Goal: Transaction & Acquisition: Purchase product/service

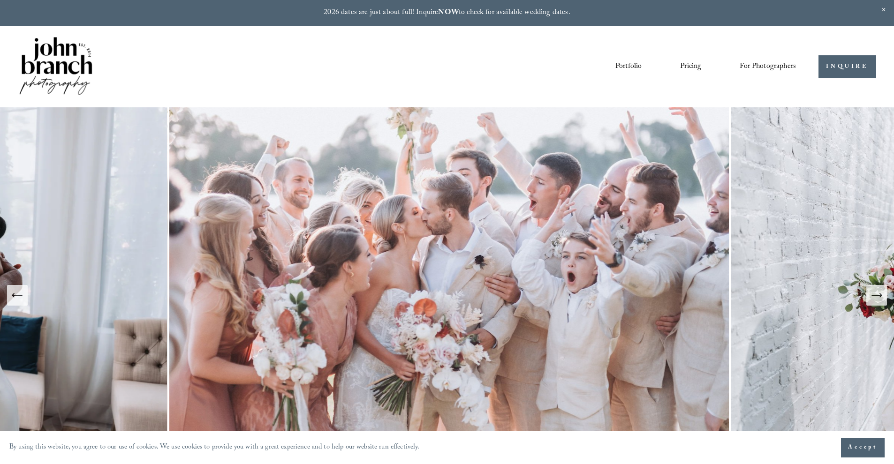
click at [0, 0] on span "Presets" at bounding box center [0, 0] width 0 height 0
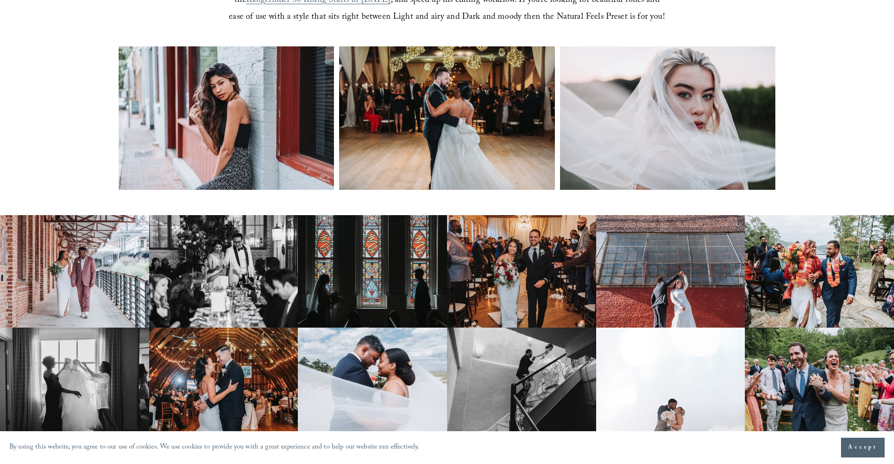
scroll to position [458, 0]
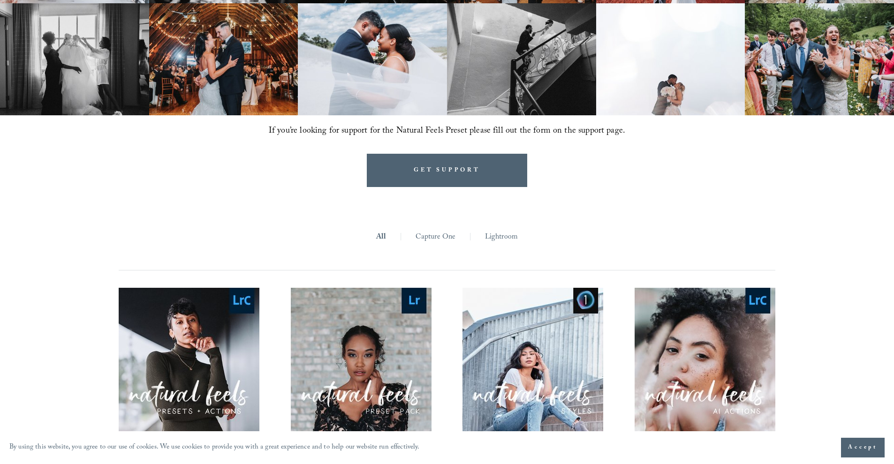
click at [562, 229] on div "**********" at bounding box center [447, 395] width 692 height 417
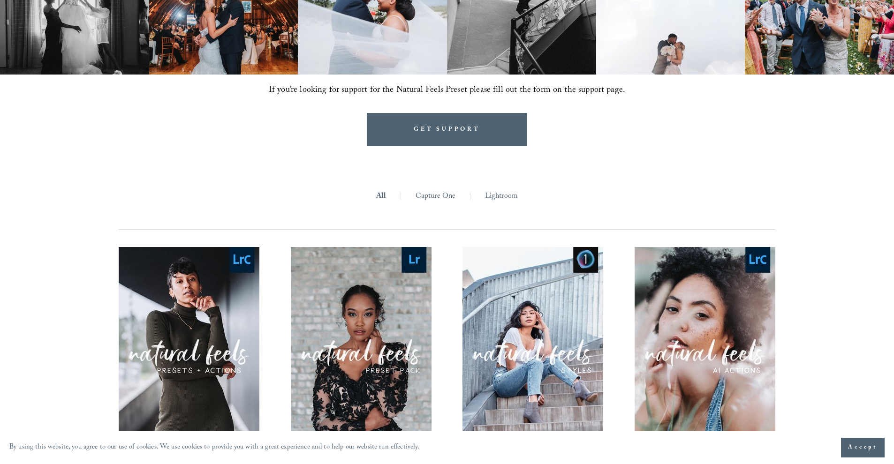
scroll to position [824, 0]
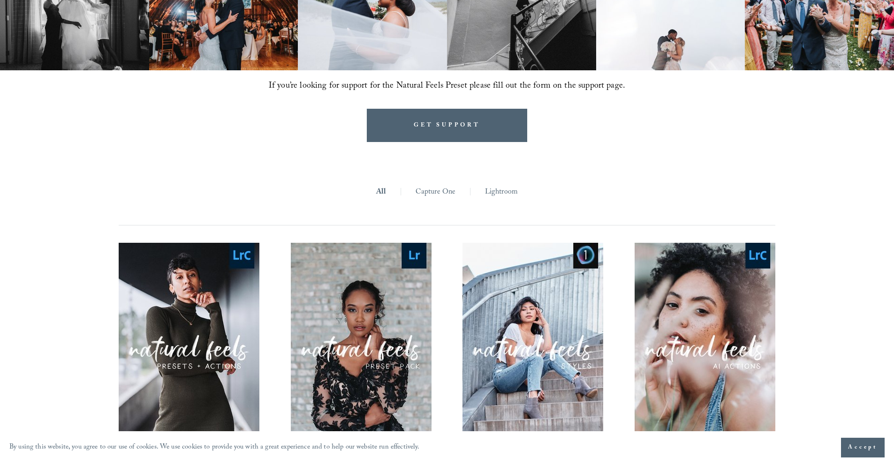
click at [504, 193] on link "Lightroom" at bounding box center [501, 192] width 33 height 15
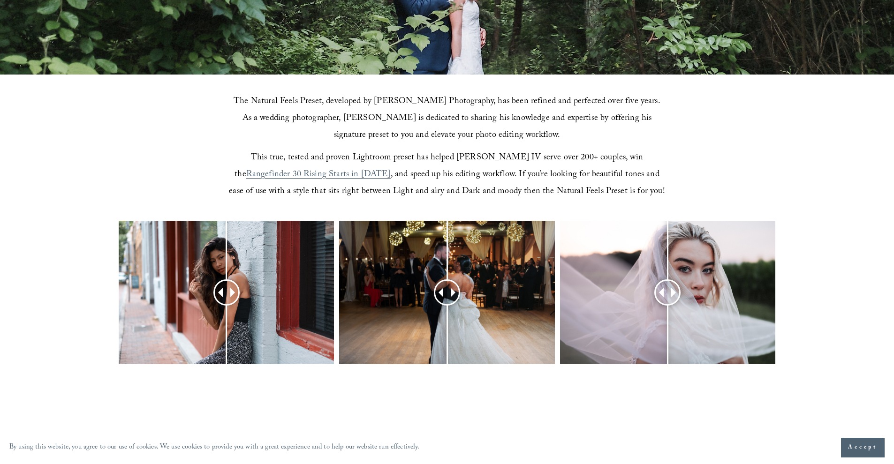
scroll to position [313, 0]
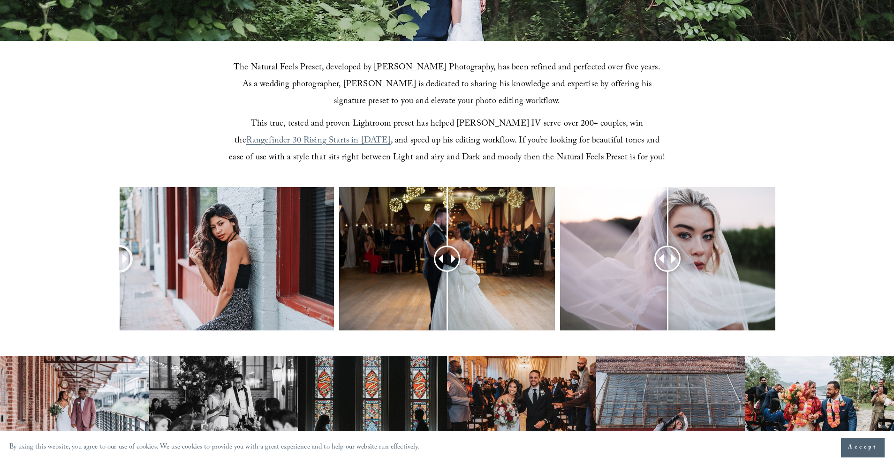
drag, startPoint x: 228, startPoint y: 262, endPoint x: 281, endPoint y: 260, distance: 52.6
click at [0, 250] on div at bounding box center [447, 271] width 894 height 168
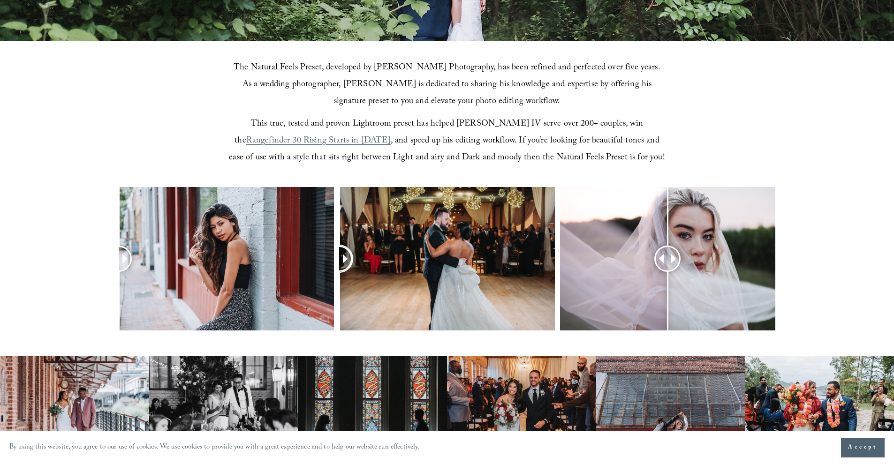
drag, startPoint x: 446, startPoint y: 258, endPoint x: 0, endPoint y: 226, distance: 447.2
click at [0, 226] on div at bounding box center [447, 271] width 894 height 168
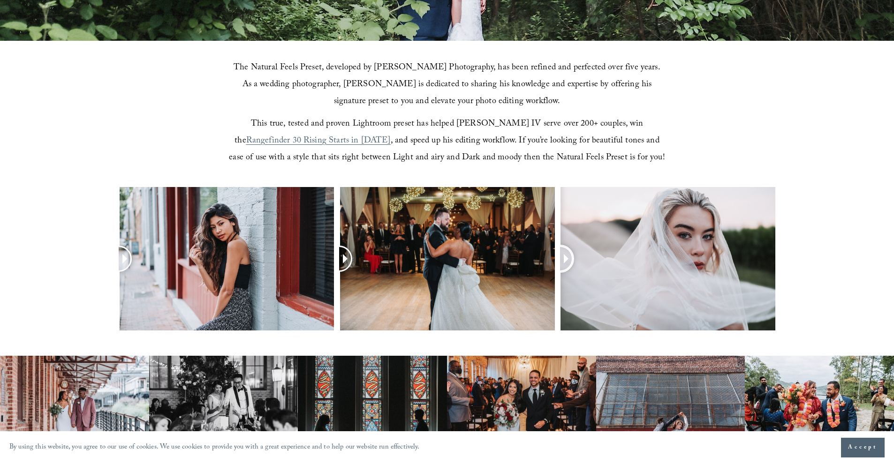
drag, startPoint x: 675, startPoint y: 256, endPoint x: 0, endPoint y: 171, distance: 680.3
click at [0, 171] on article "Keep it NATURAL The Natural Feels Preset, developed by [PERSON_NAME] Photograph…" at bounding box center [447, 373] width 894 height 1373
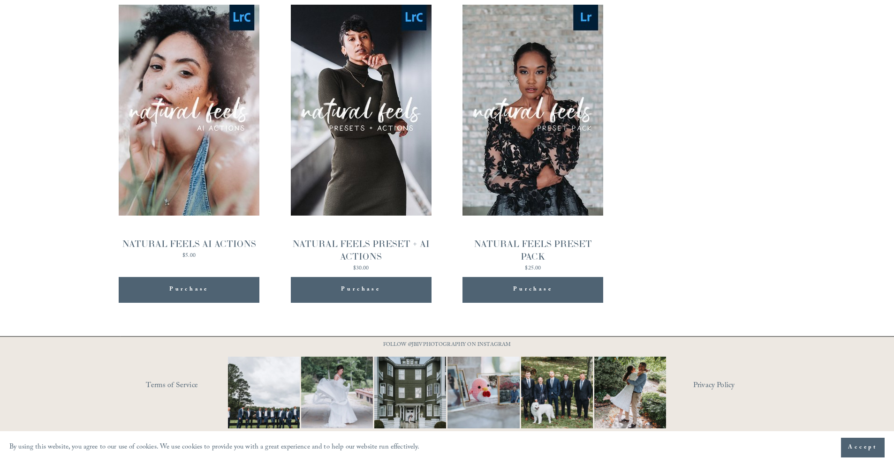
scroll to position [1037, 0]
